Goal: Information Seeking & Learning: Learn about a topic

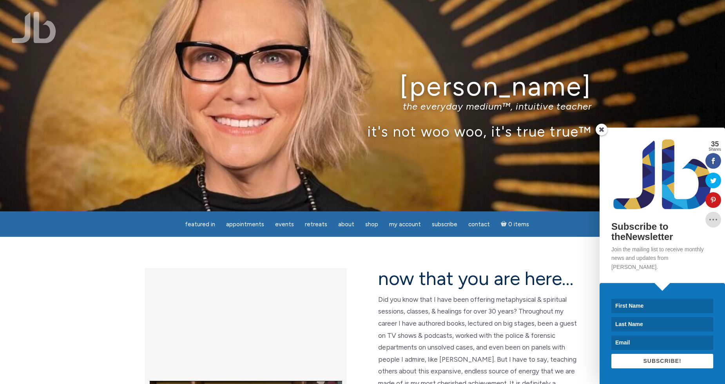
click at [600, 136] on span at bounding box center [601, 130] width 12 height 12
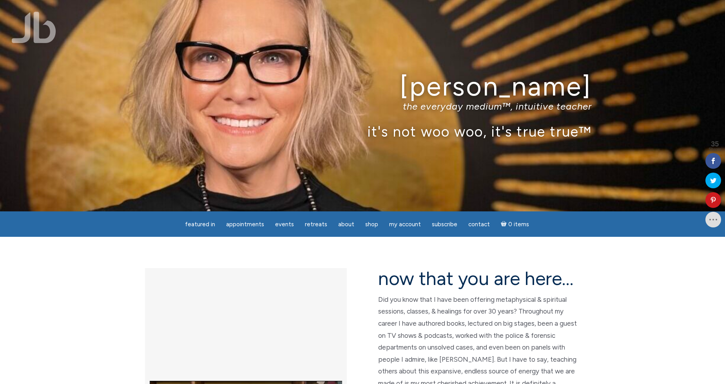
click at [88, 326] on section "now that you are here… Did you know that I have been offering metaphysical & sp…" at bounding box center [362, 386] width 725 height 298
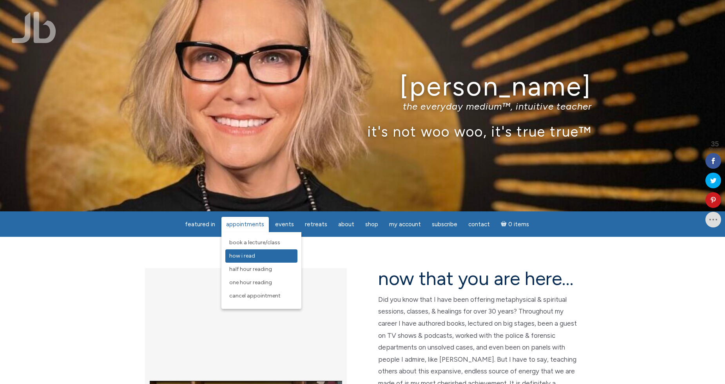
click at [247, 256] on span "How I Read" at bounding box center [242, 256] width 26 height 7
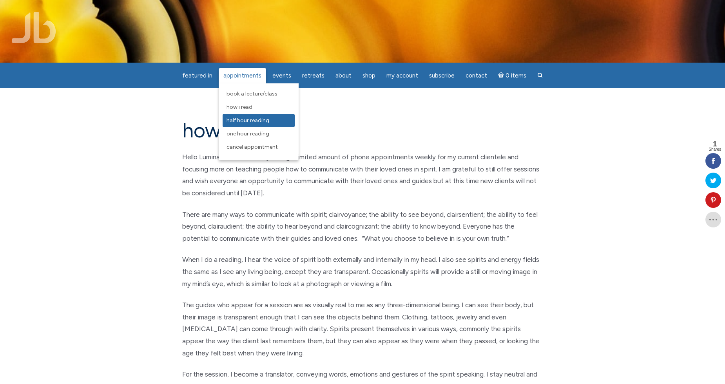
click at [247, 118] on span "Half Hour Reading" at bounding box center [247, 120] width 43 height 7
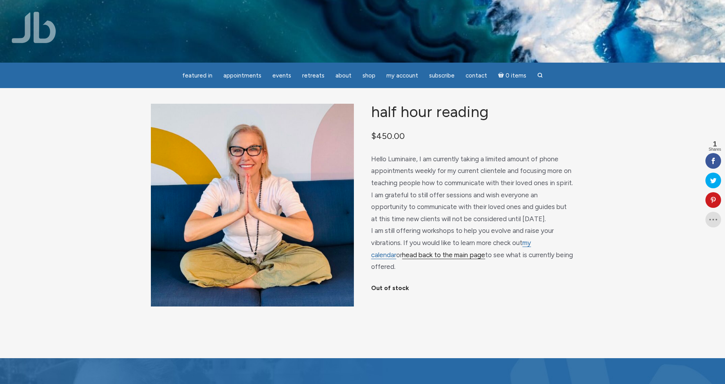
click at [422, 259] on link "head back to the main page" at bounding box center [443, 255] width 83 height 8
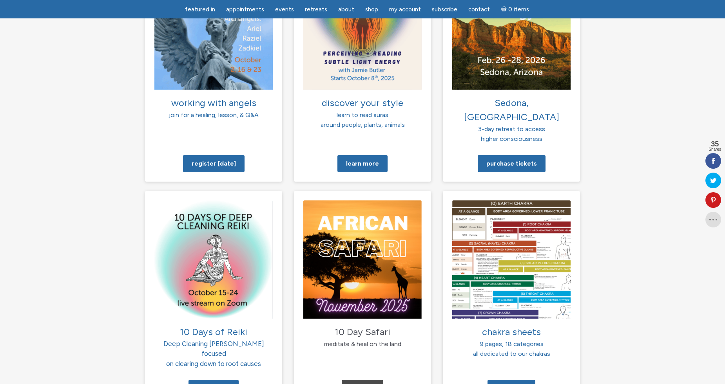
scroll to position [653, 0]
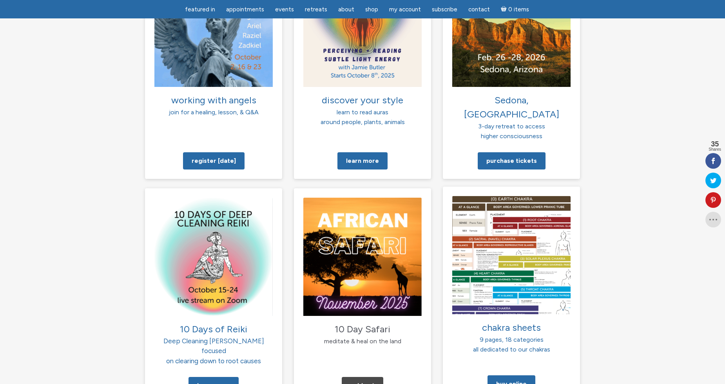
click at [507, 229] on img at bounding box center [511, 255] width 118 height 118
click at [522, 258] on img at bounding box center [511, 255] width 118 height 118
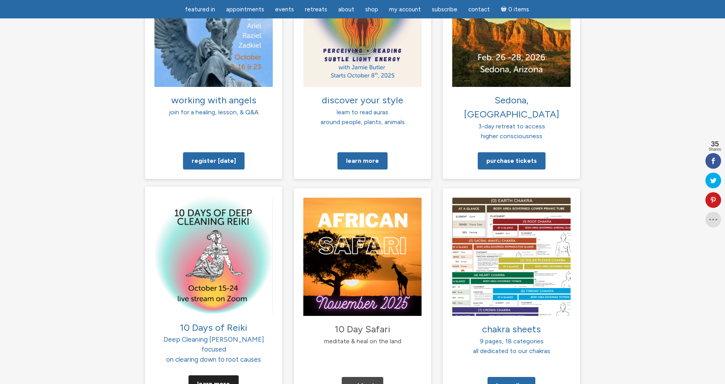
click at [206, 376] on link "Learn More" at bounding box center [213, 384] width 50 height 17
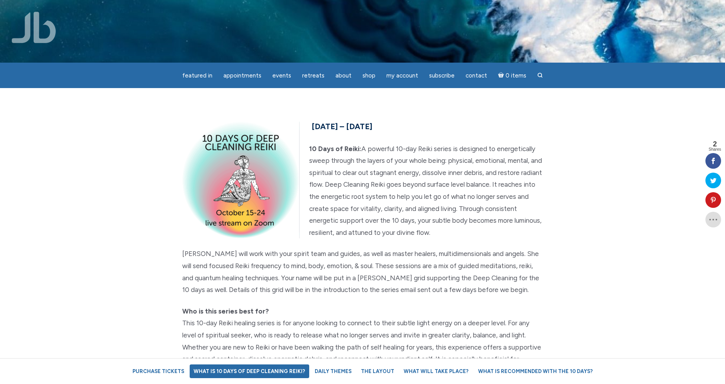
click at [280, 369] on link "What is 10 Days of Deep Cleaning Reiki?" at bounding box center [249, 372] width 119 height 14
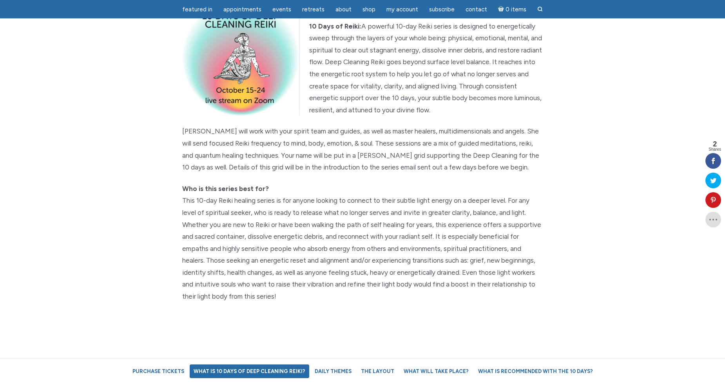
scroll to position [98, 0]
click at [328, 371] on link "Daily Themes" at bounding box center [333, 372] width 45 height 14
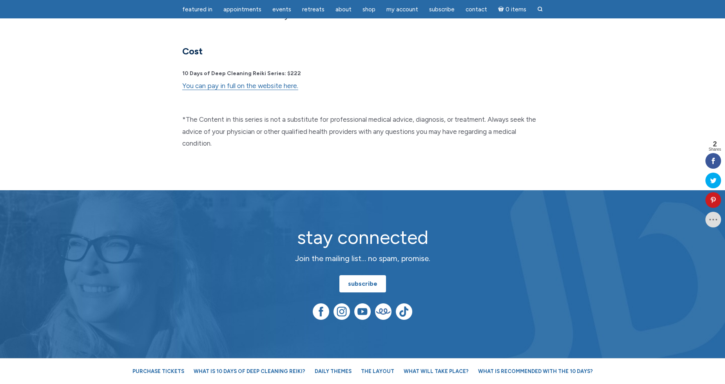
scroll to position [2088, 0]
